Goal: Information Seeking & Learning: Check status

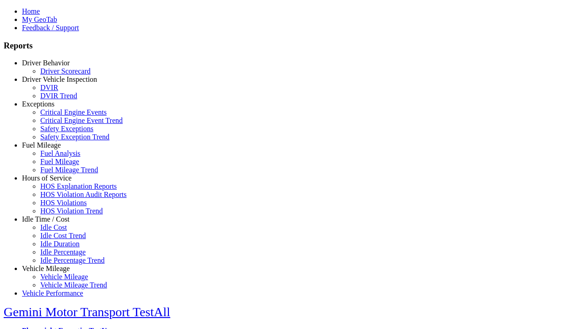
click at [53, 149] on link "Fuel Mileage" at bounding box center [41, 145] width 39 height 8
click at [59, 174] on link "Fuel Mileage Trend" at bounding box center [69, 170] width 58 height 8
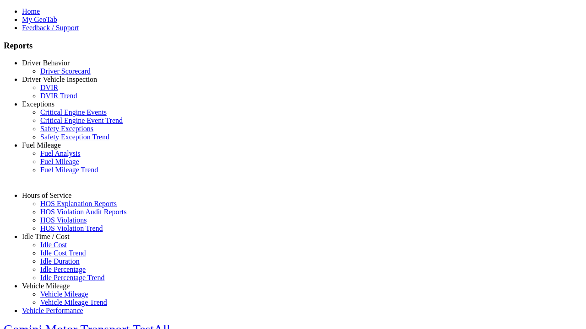
select select "**"
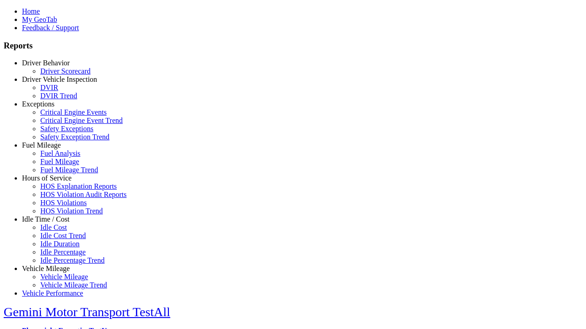
type input "**********"
